Goal: Task Accomplishment & Management: Manage account settings

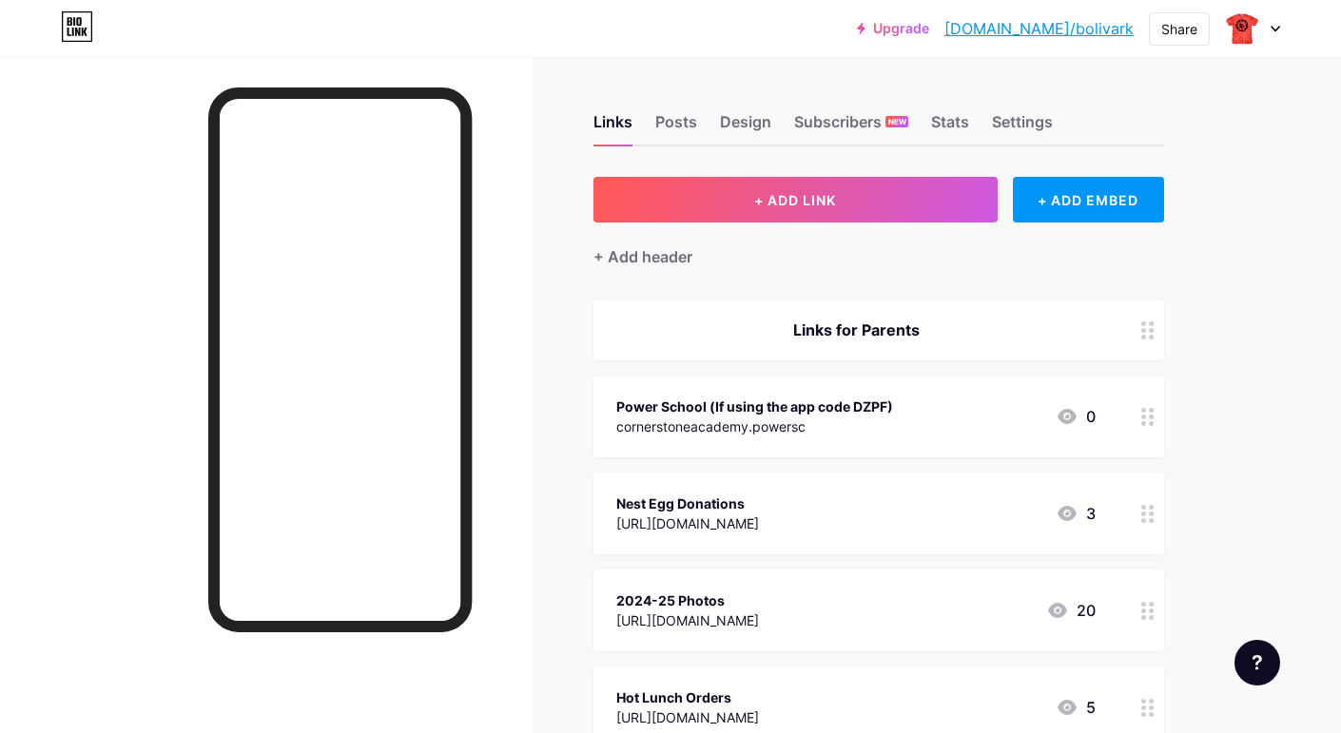
click at [1147, 420] on icon at bounding box center [1148, 417] width 13 height 18
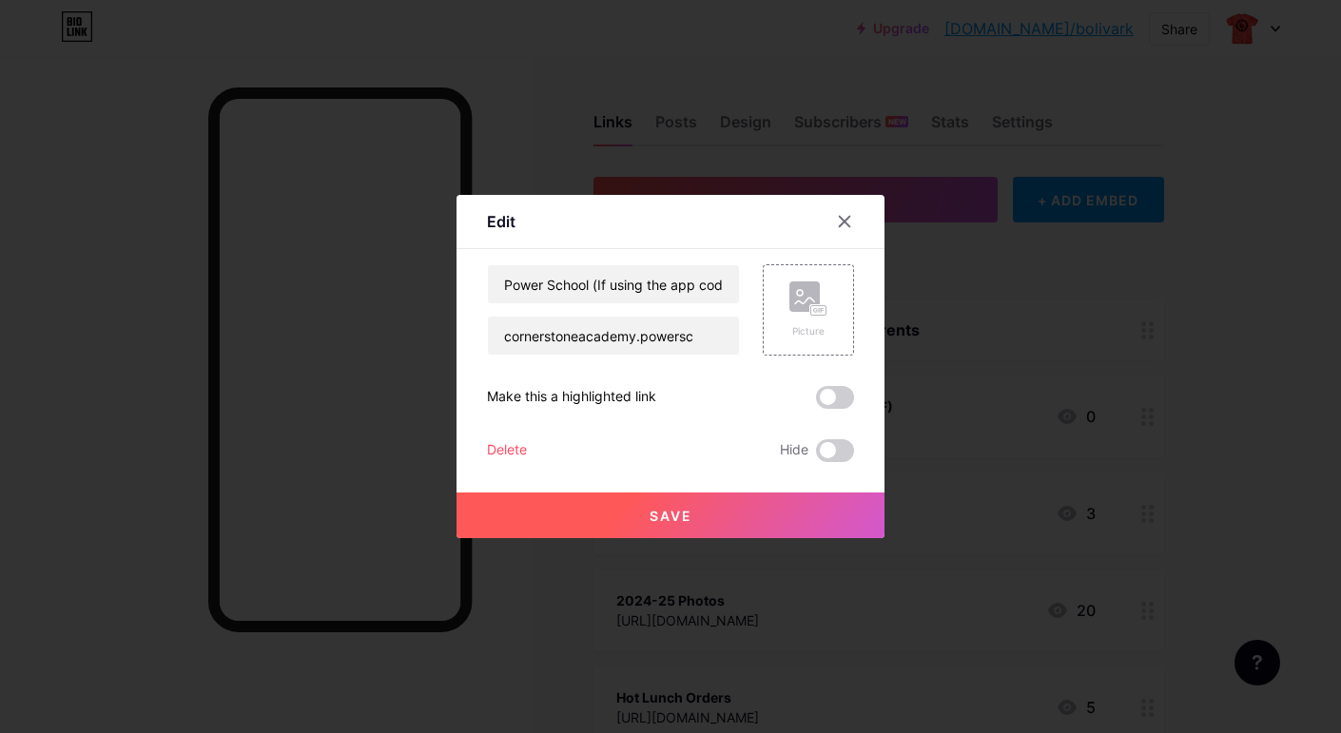
click at [516, 456] on div "Delete" at bounding box center [507, 451] width 40 height 23
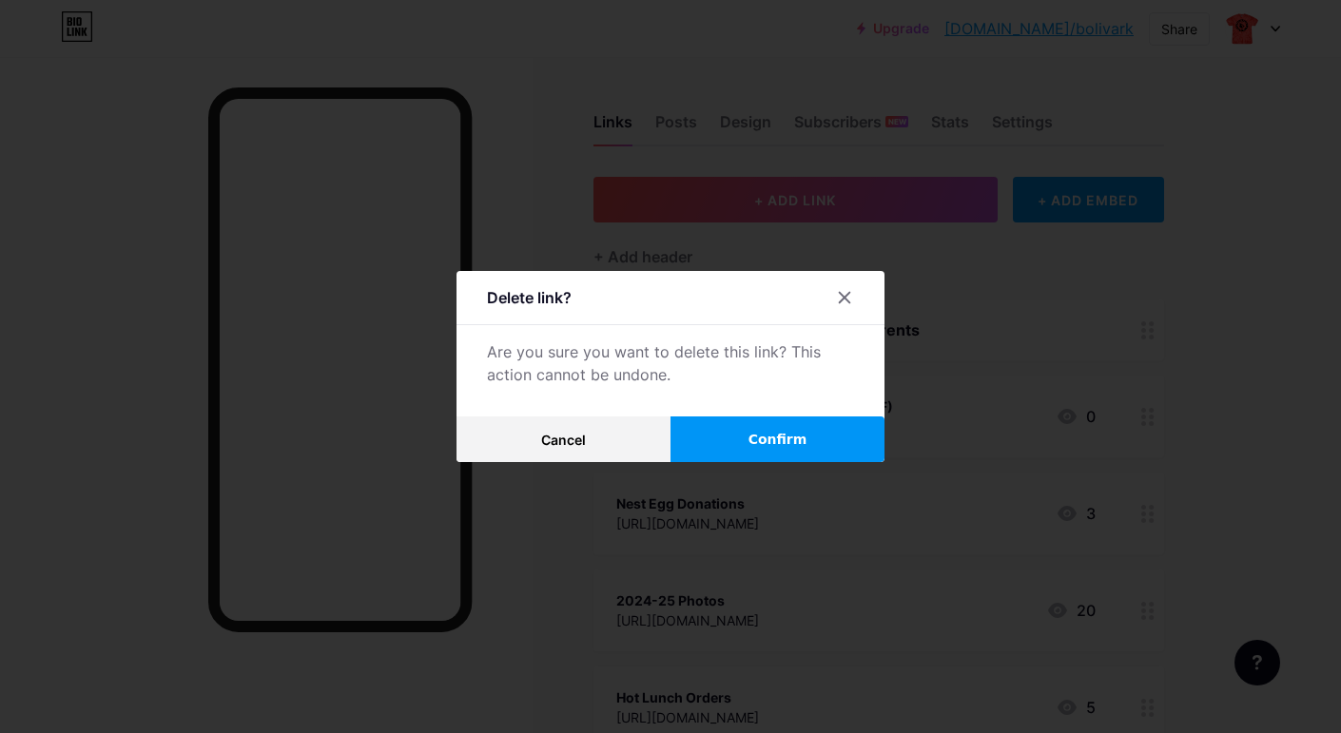
click at [745, 444] on button "Confirm" at bounding box center [778, 440] width 214 height 46
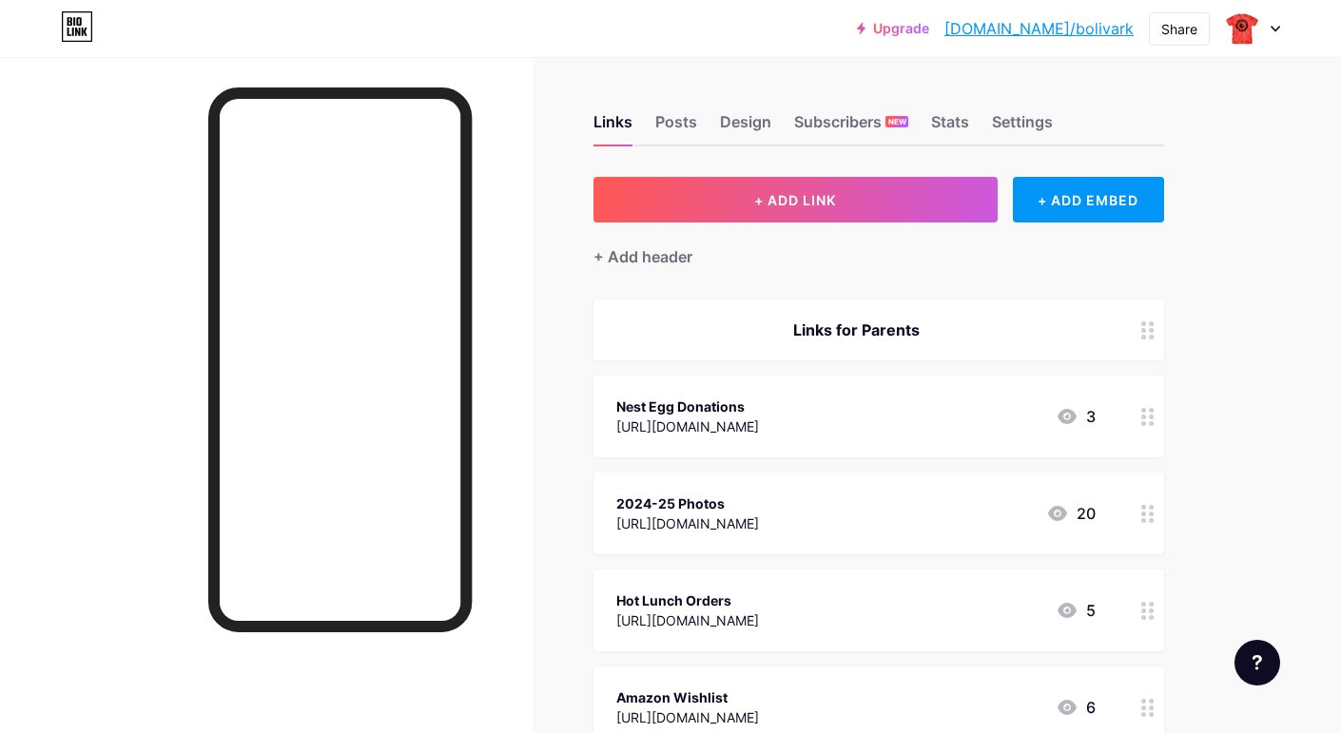
click at [743, 429] on div "[URL][DOMAIN_NAME]" at bounding box center [687, 427] width 143 height 20
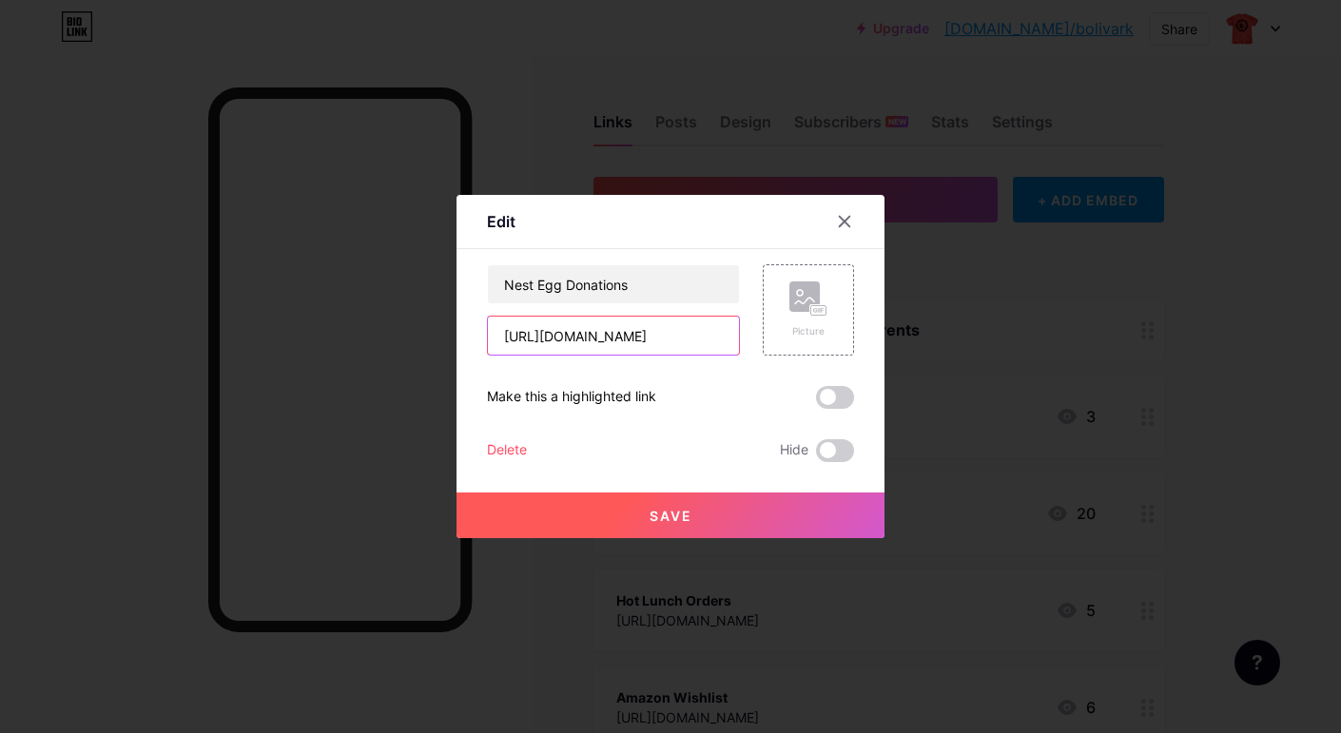
click at [681, 343] on input "[URL][DOMAIN_NAME]" at bounding box center [613, 336] width 251 height 38
drag, startPoint x: 504, startPoint y: 333, endPoint x: 760, endPoint y: 356, distance: 256.9
click at [760, 356] on div "Nest Egg Donations [URL][DOMAIN_NAME] Picture Make this a highlighted link Dele…" at bounding box center [670, 363] width 367 height 198
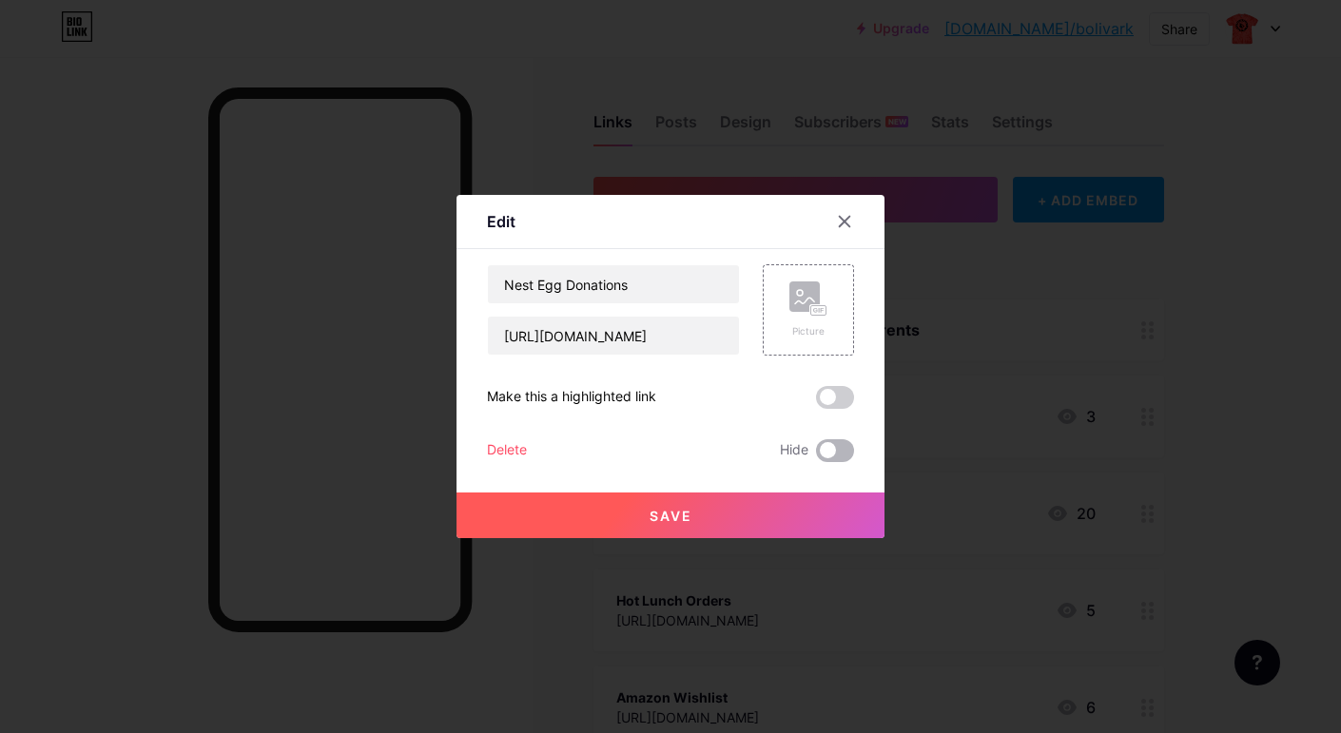
click at [844, 452] on span at bounding box center [835, 451] width 38 height 23
click at [816, 456] on input "checkbox" at bounding box center [816, 456] width 0 height 0
click at [702, 519] on button "Save" at bounding box center [671, 516] width 428 height 46
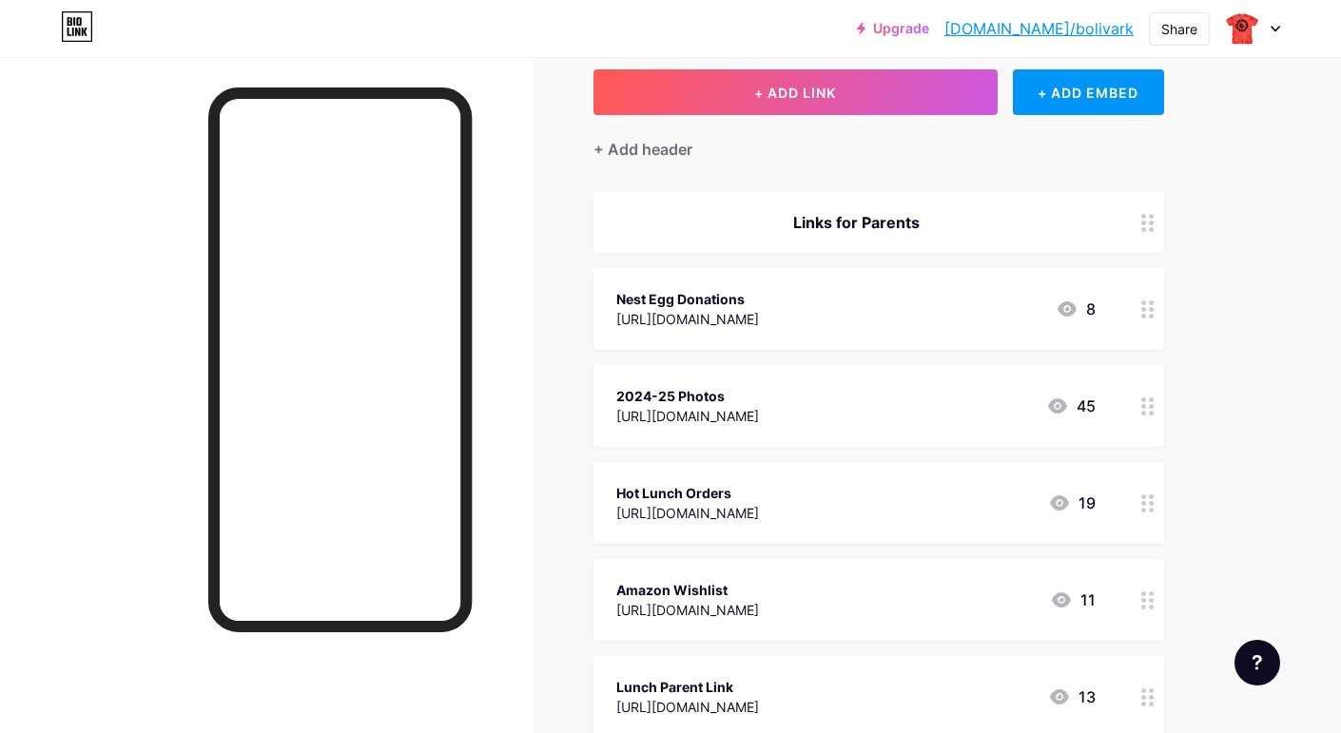
scroll to position [110, 0]
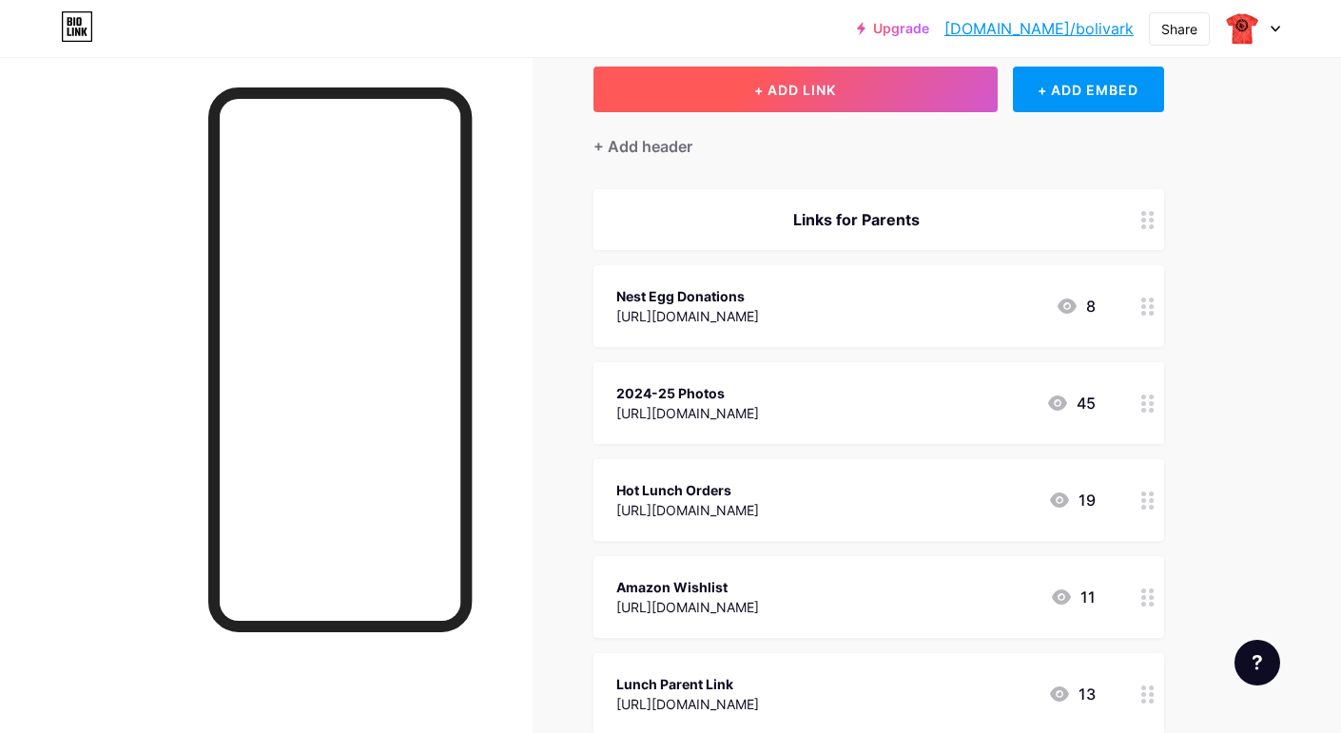
click at [870, 102] on button "+ ADD LINK" at bounding box center [796, 90] width 404 height 46
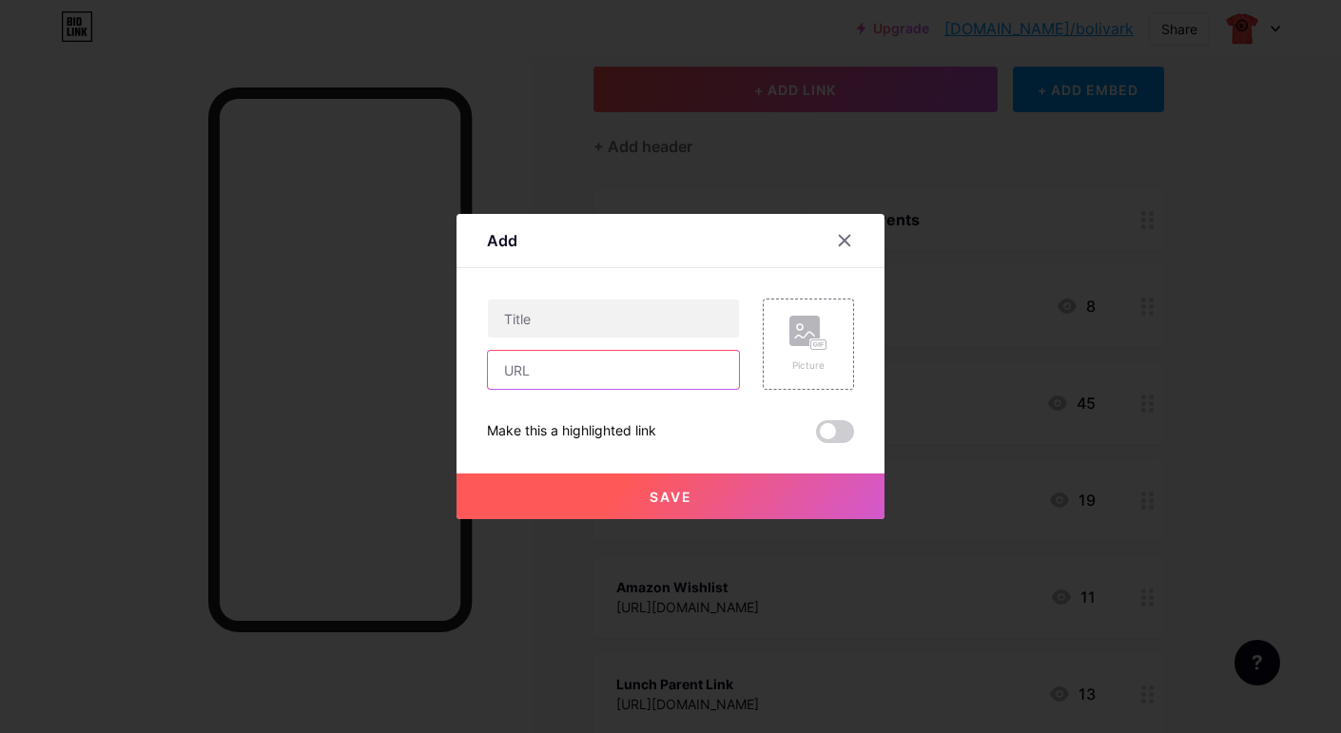
click at [579, 364] on input "text" at bounding box center [613, 370] width 251 height 38
paste input "[URL][DOMAIN_NAME]"
type input "[URL][DOMAIN_NAME]"
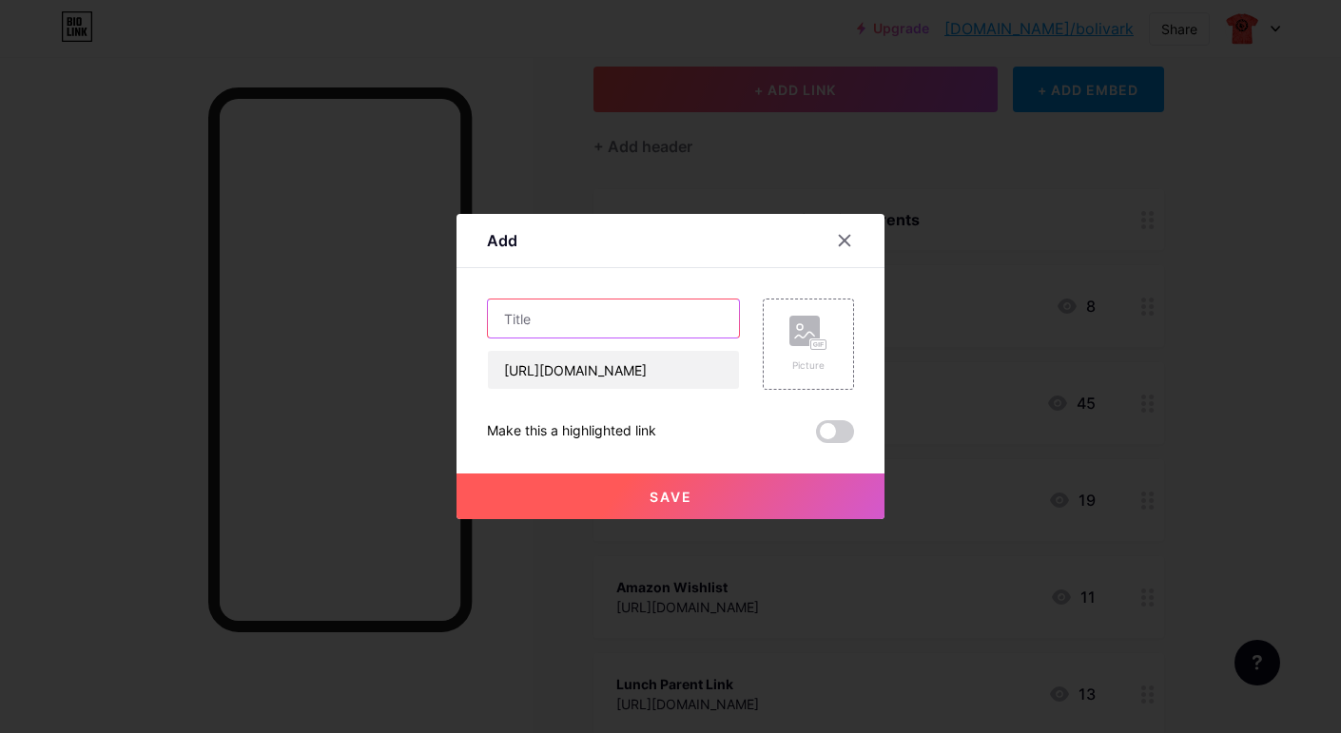
click at [538, 327] on input "text" at bounding box center [613, 319] width 251 height 38
type input "2025-26 School Year Photos"
click at [841, 439] on span at bounding box center [835, 431] width 38 height 23
click at [816, 437] on input "checkbox" at bounding box center [816, 437] width 0 height 0
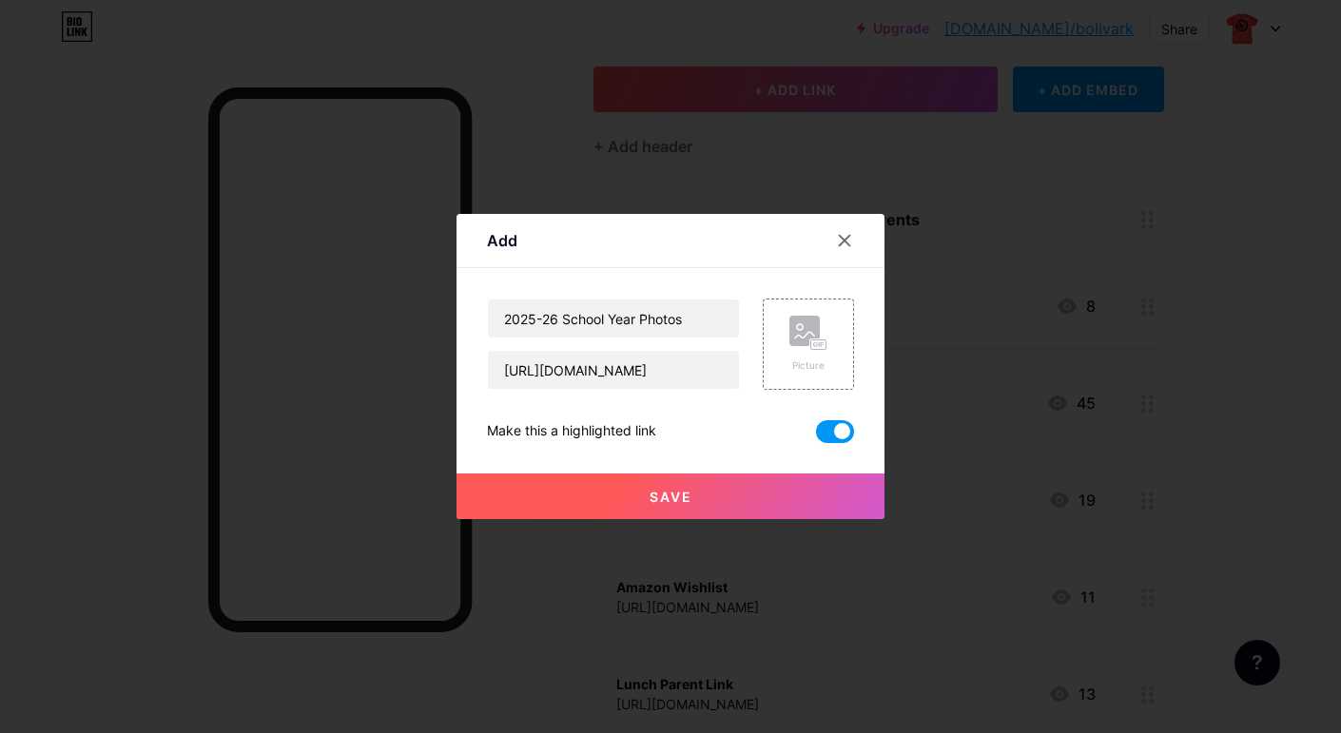
click at [692, 499] on button "Save" at bounding box center [671, 497] width 428 height 46
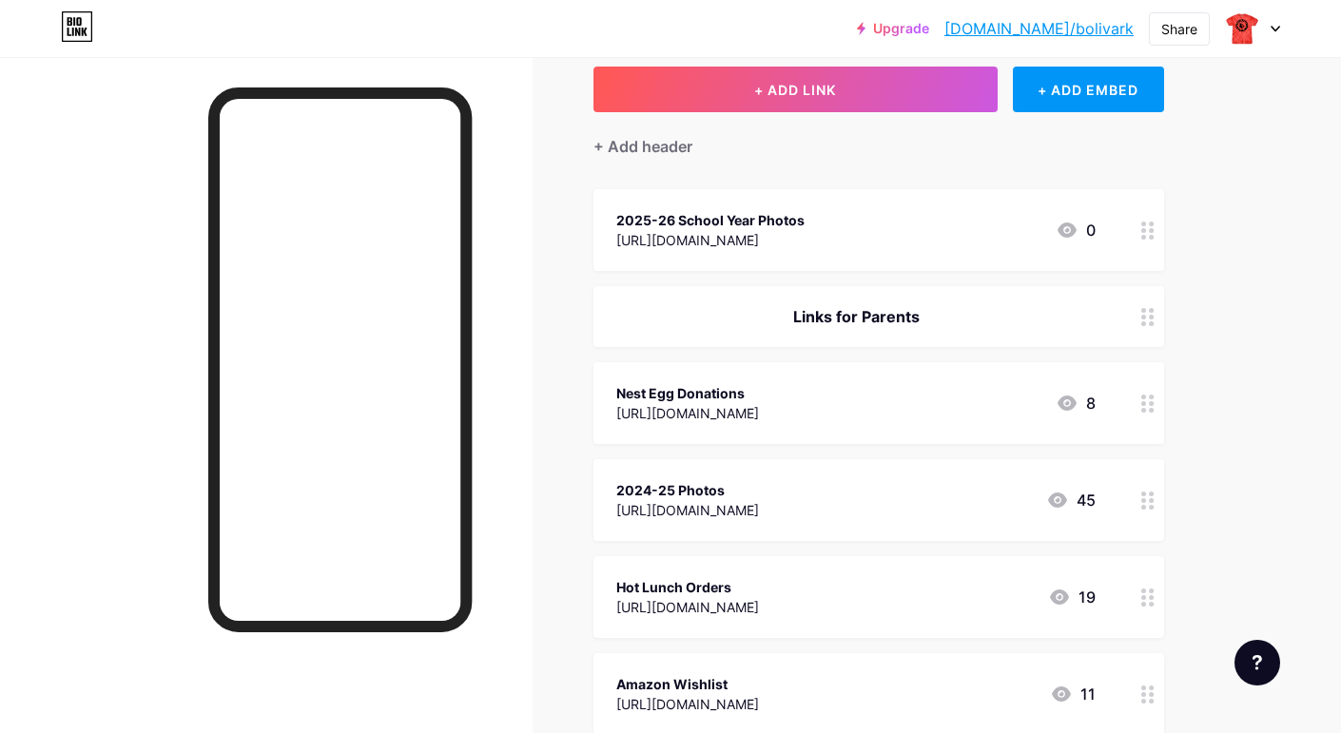
click at [1147, 507] on icon at bounding box center [1148, 501] width 13 height 18
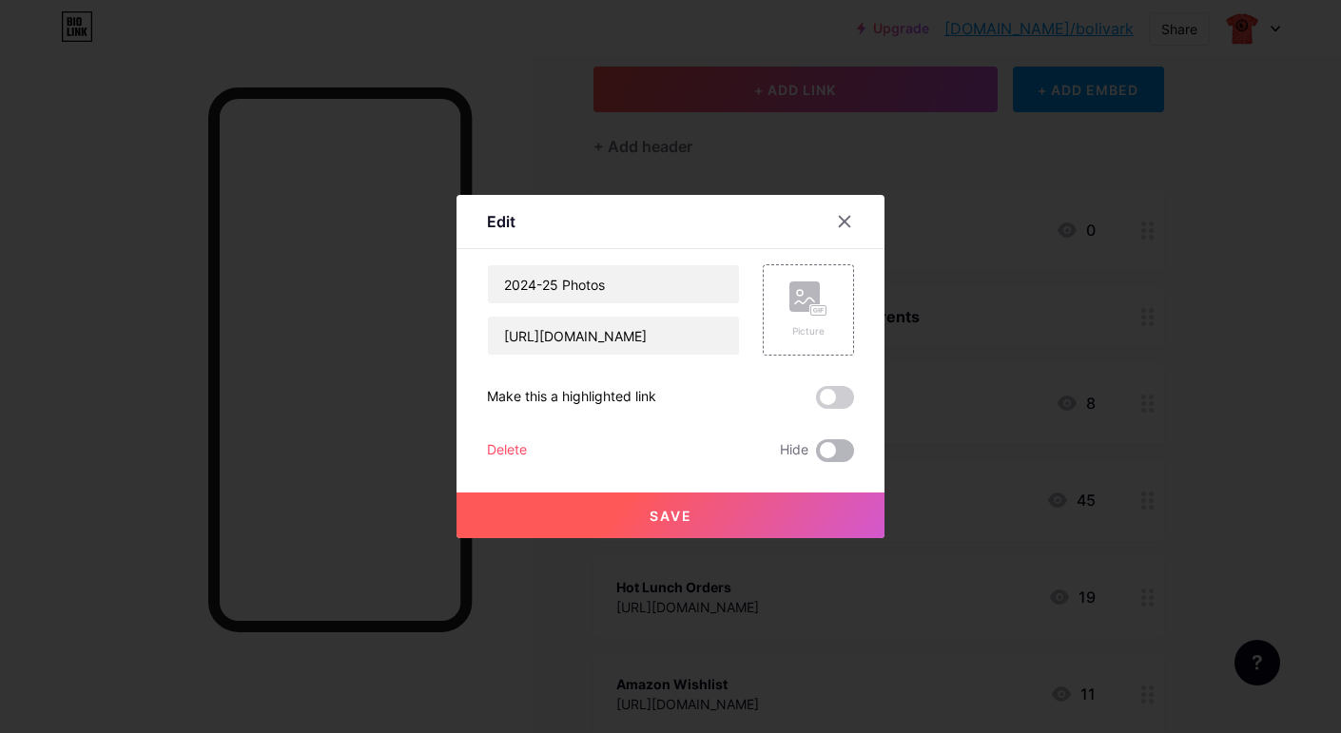
click at [844, 446] on span at bounding box center [835, 451] width 38 height 23
click at [816, 456] on input "checkbox" at bounding box center [816, 456] width 0 height 0
click at [694, 518] on button "Save" at bounding box center [671, 516] width 428 height 46
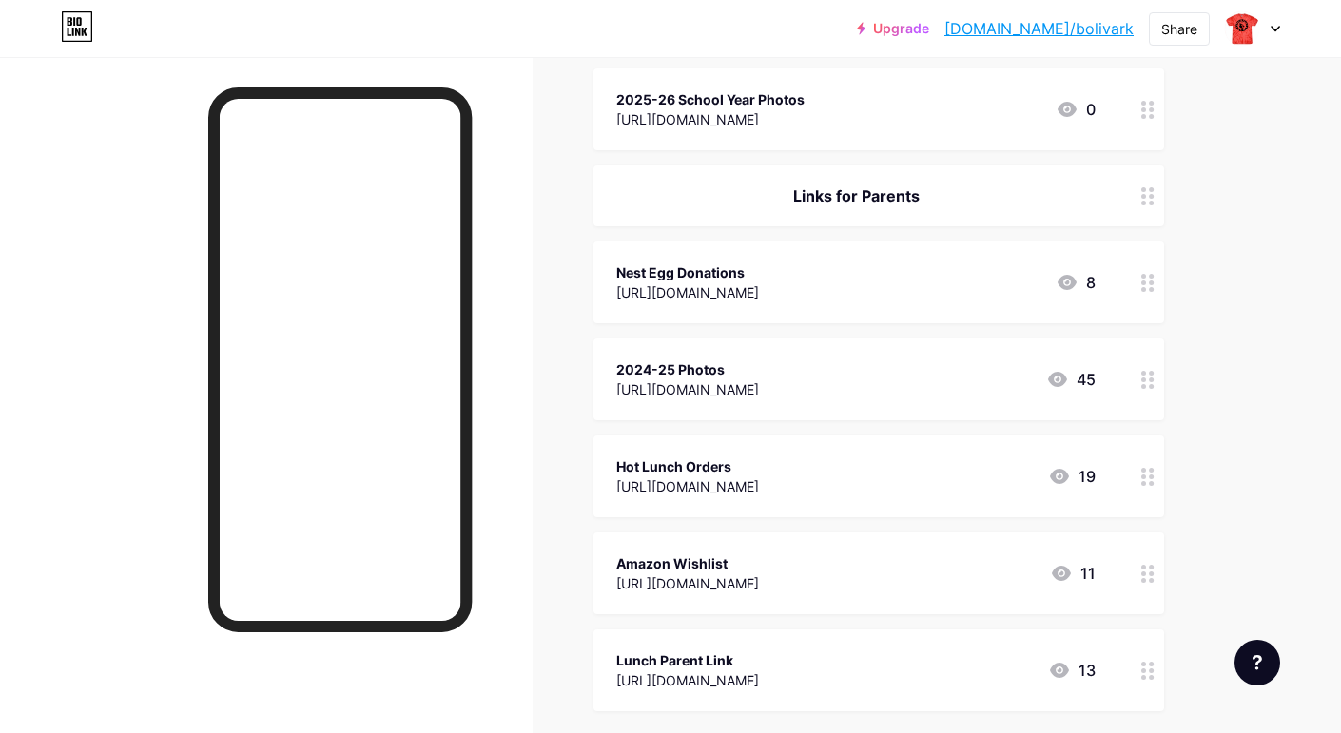
scroll to position [254, 0]
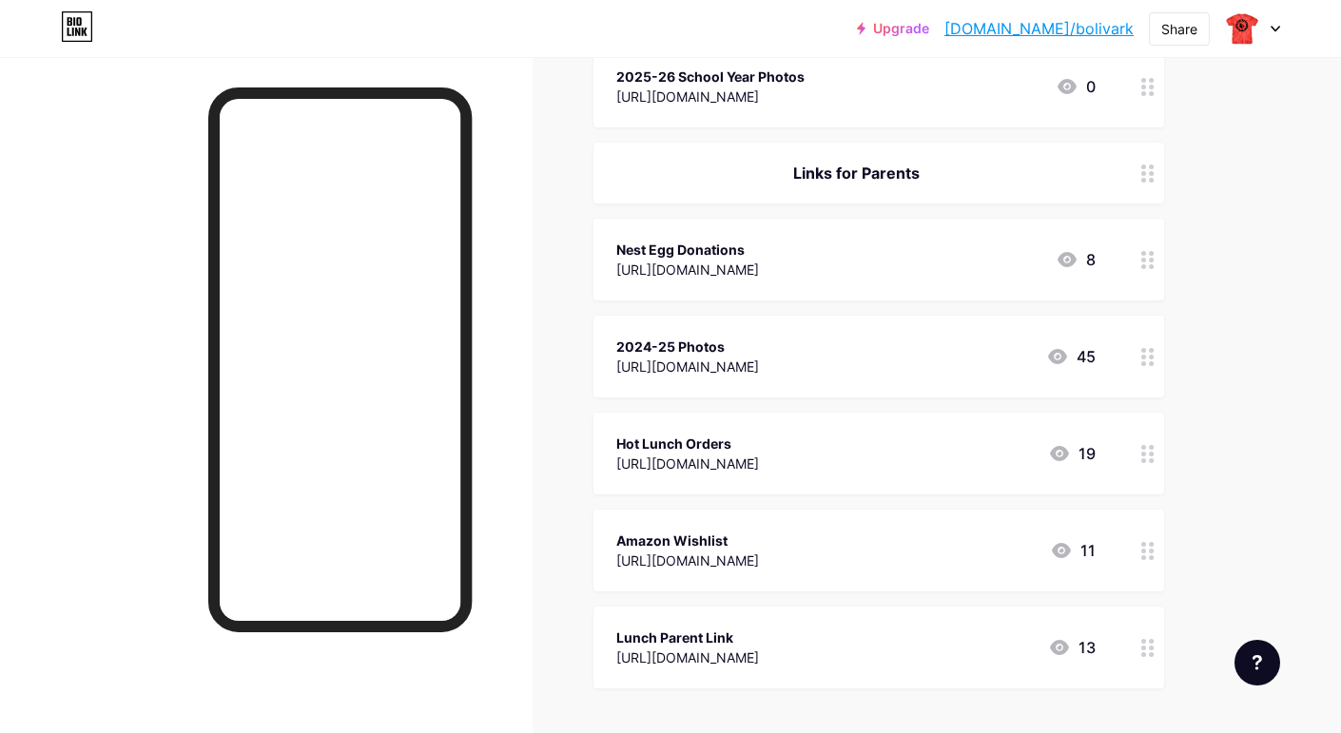
click at [759, 657] on div "[URL][DOMAIN_NAME]" at bounding box center [687, 658] width 143 height 20
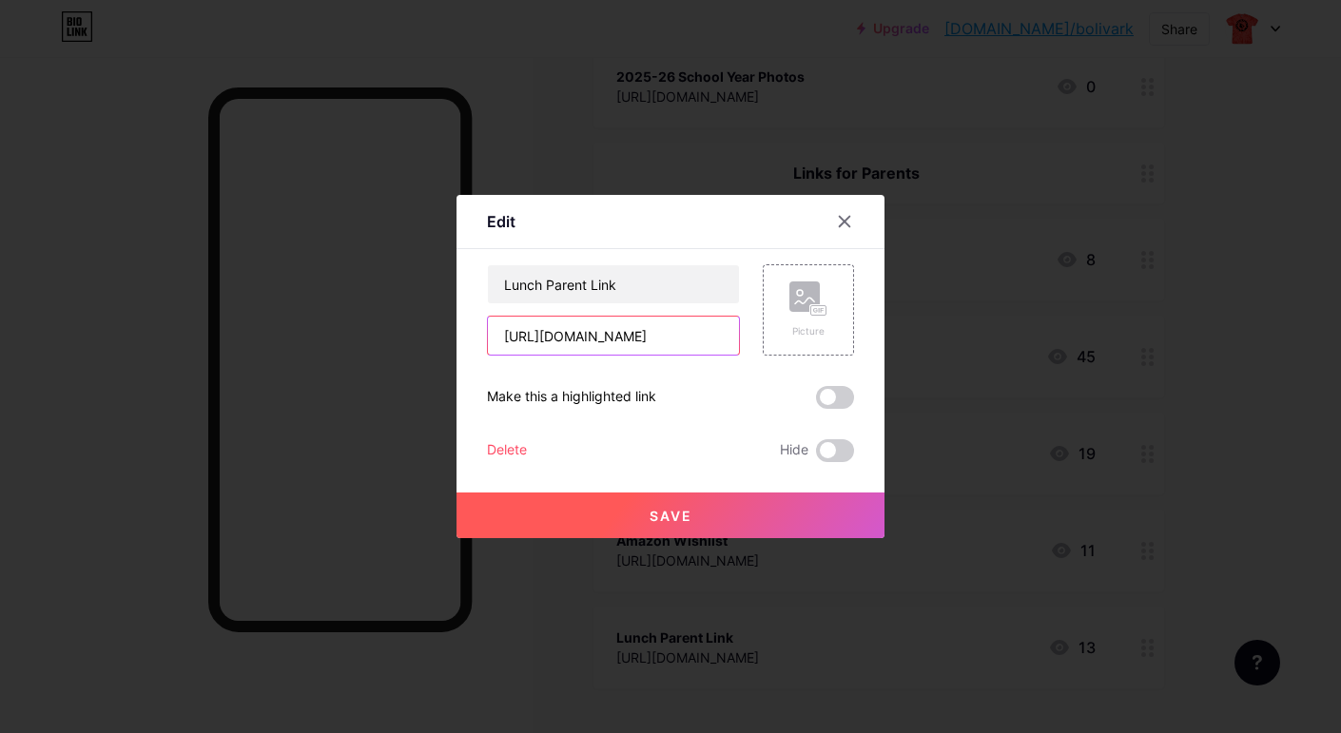
click at [670, 342] on input "[URL][DOMAIN_NAME]" at bounding box center [613, 336] width 251 height 38
drag, startPoint x: 503, startPoint y: 335, endPoint x: 781, endPoint y: 349, distance: 278.2
click at [781, 349] on div "Lunch Parent Link [URL][DOMAIN_NAME] Picture" at bounding box center [670, 309] width 367 height 91
